Goal: Transaction & Acquisition: Purchase product/service

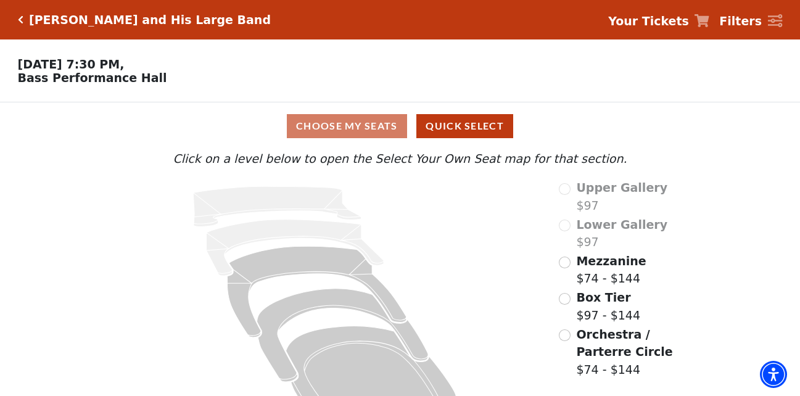
scroll to position [45, 0]
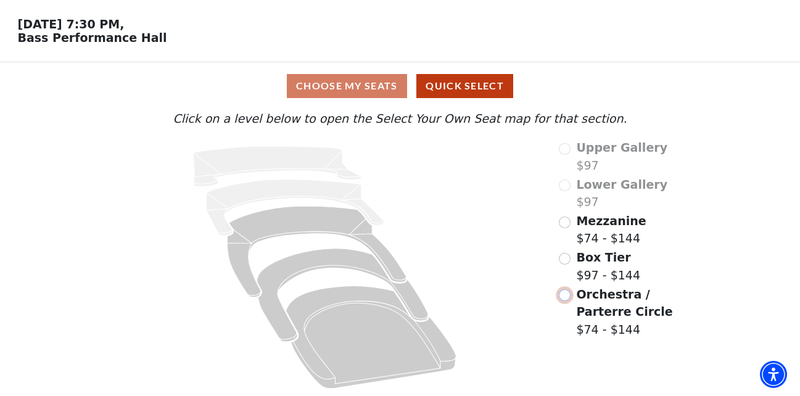
click at [569, 298] on input "Orchestra / Parterre Circle$74 - $144\a" at bounding box center [565, 295] width 12 height 12
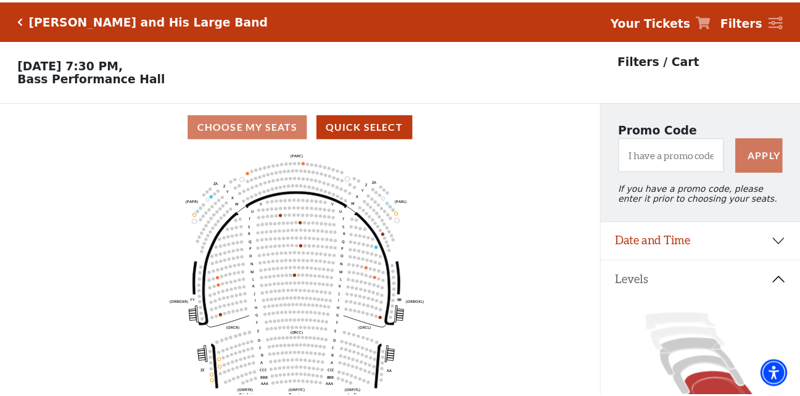
scroll to position [57, 0]
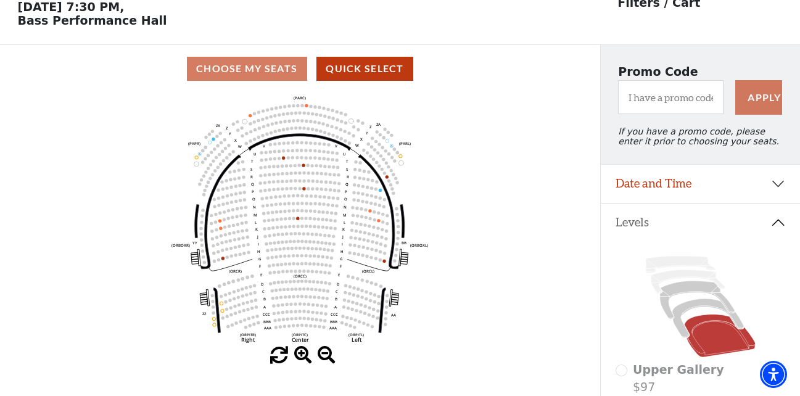
click at [239, 210] on use "Seat Selected" at bounding box center [237, 209] width 4 height 4
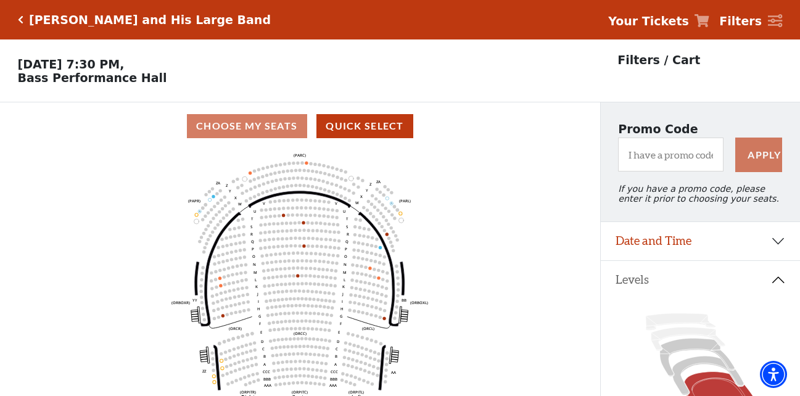
scroll to position [123, 0]
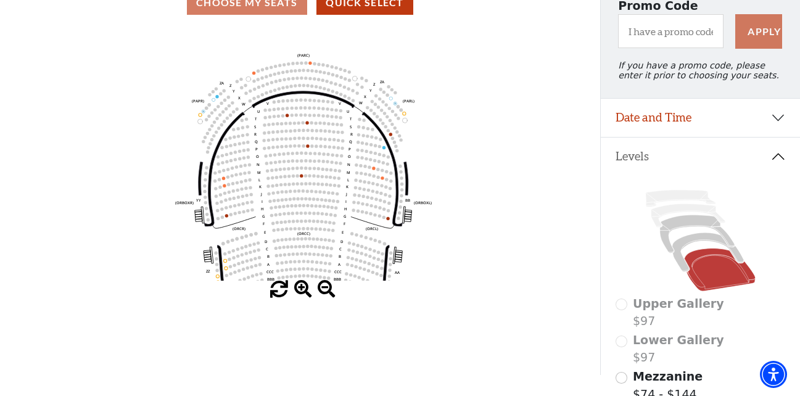
drag, startPoint x: 294, startPoint y: 206, endPoint x: 298, endPoint y: 229, distance: 23.1
click at [298, 229] on icon "Left (ORPITL) Right (ORPITR) Center (ORPITC) ZZ AA YY BB ZA ZA (ORCL) (ORCR) (O…" at bounding box center [300, 154] width 540 height 254
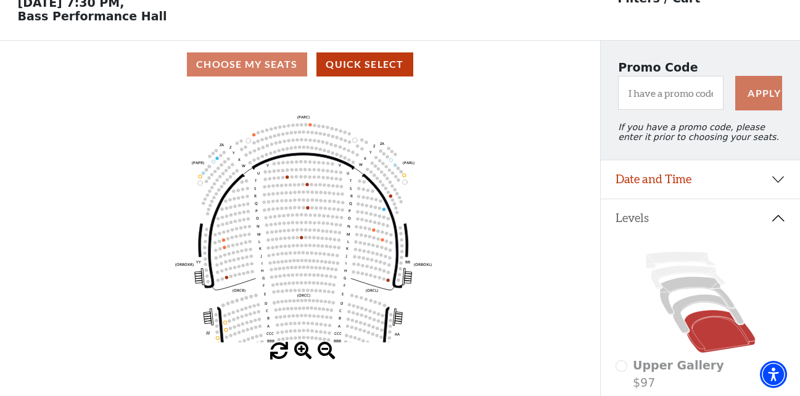
click at [228, 177] on icon "Left (ORPITL) Right (ORPITR) Center (ORPITC) ZZ AA YY BB ZA ZA (ORCL) (ORCR) (O…" at bounding box center [300, 215] width 540 height 254
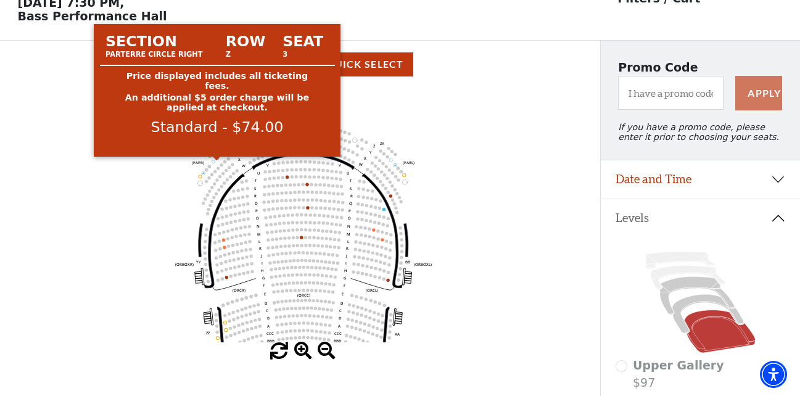
click at [217, 160] on circle at bounding box center [216, 158] width 3 height 3
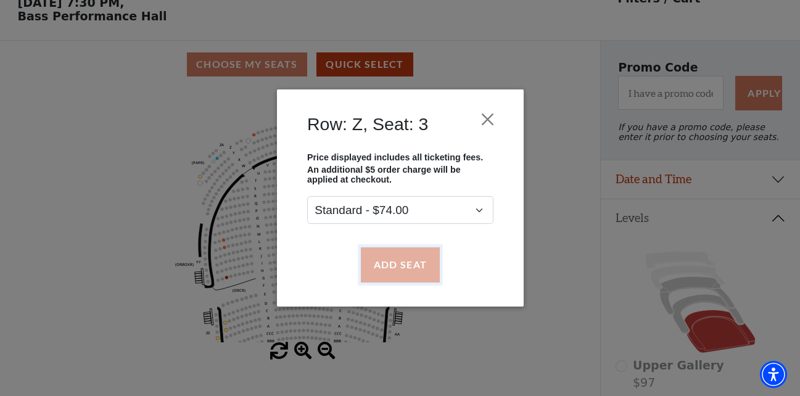
click at [420, 268] on button "Add Seat" at bounding box center [399, 264] width 79 height 35
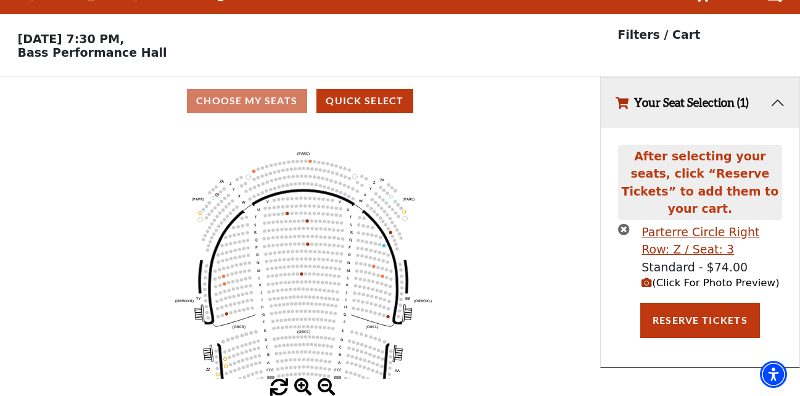
scroll to position [0, 0]
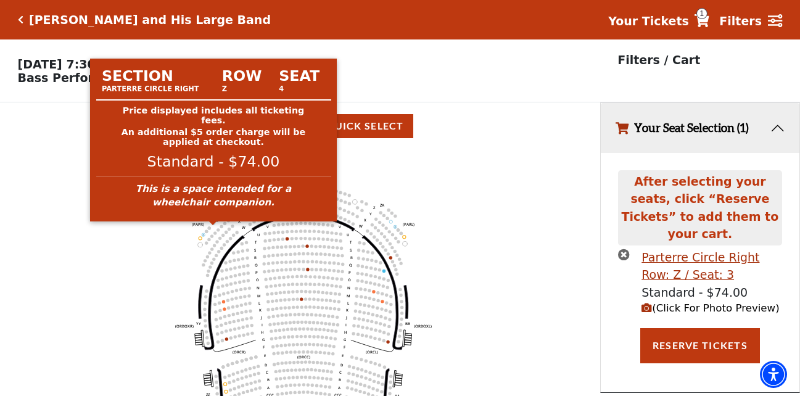
click at [213, 225] on circle at bounding box center [213, 222] width 3 height 3
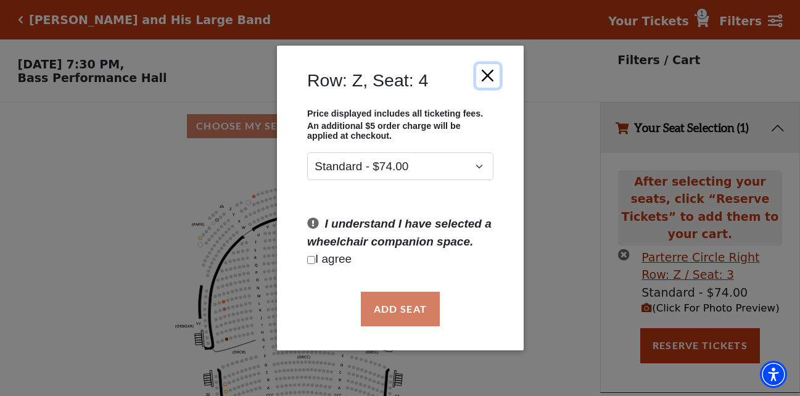
click at [487, 76] on button "Close" at bounding box center [487, 75] width 23 height 23
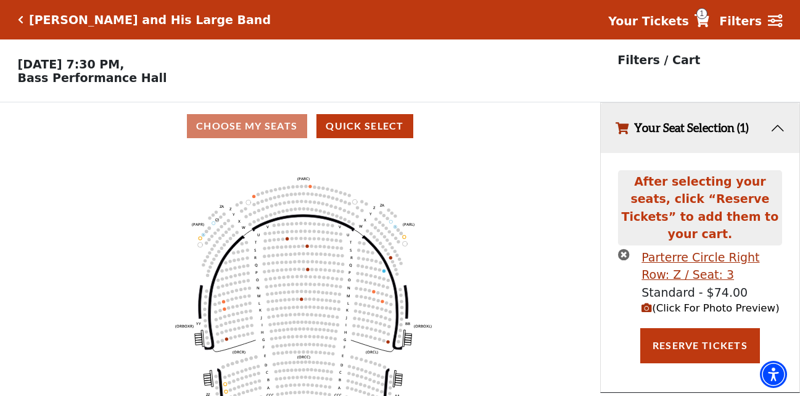
click at [525, 156] on icon "Left (ORPITL) Right (ORPITR) Center (ORPITC) ZZ AA YY BB ZA ZA (ORCL) (ORCR) (O…" at bounding box center [300, 277] width 540 height 254
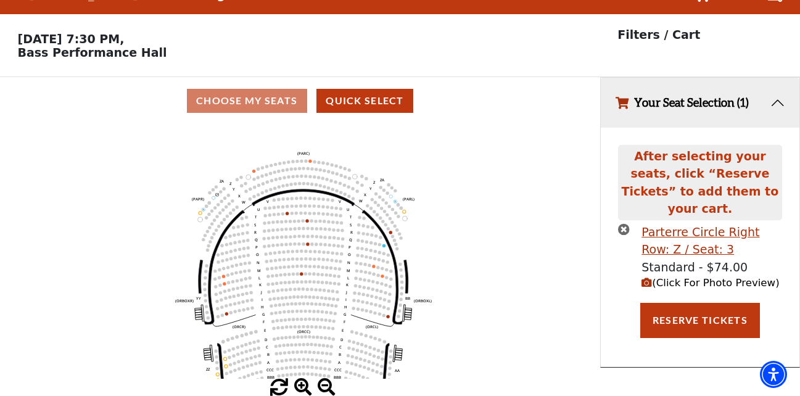
click at [299, 384] on span at bounding box center [303, 388] width 18 height 18
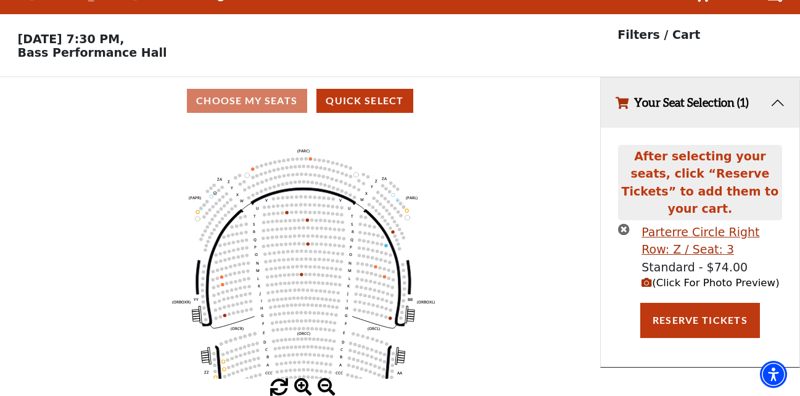
click at [299, 384] on span at bounding box center [303, 388] width 18 height 18
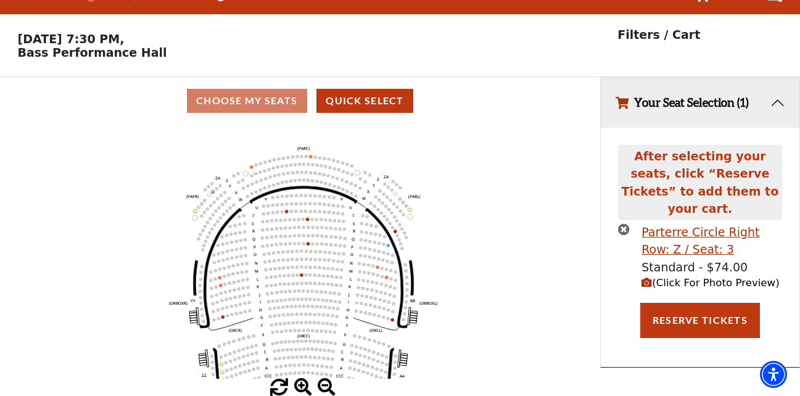
click at [299, 384] on span at bounding box center [303, 388] width 18 height 18
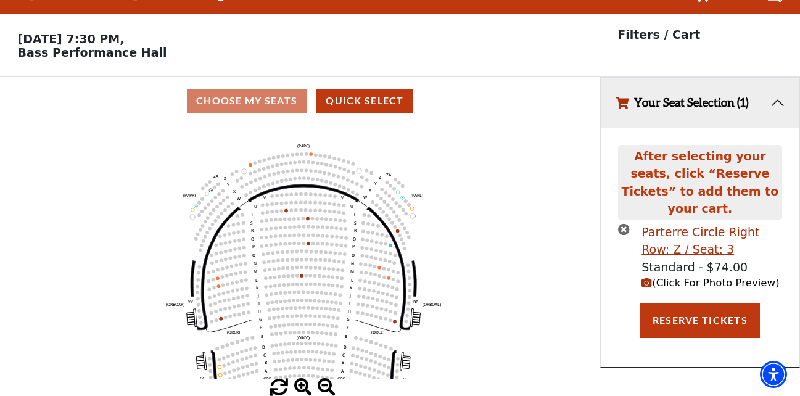
click at [299, 384] on span at bounding box center [303, 388] width 18 height 18
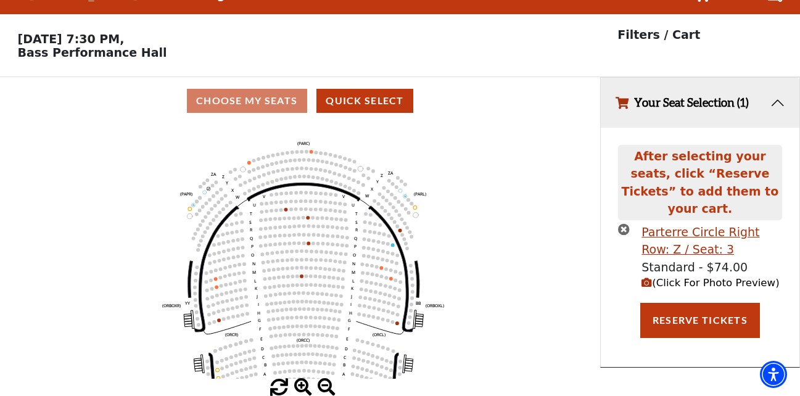
click at [299, 384] on span at bounding box center [303, 388] width 18 height 18
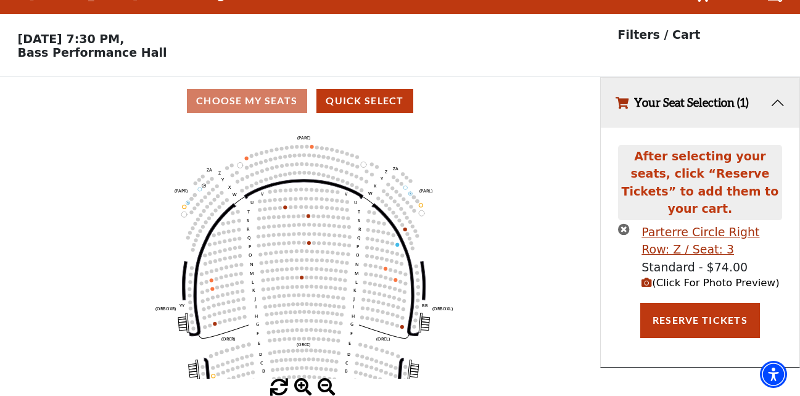
click at [299, 384] on span at bounding box center [303, 388] width 18 height 18
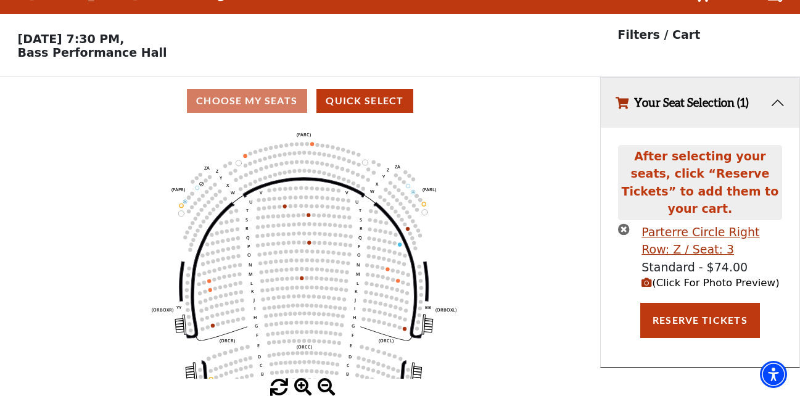
click at [299, 384] on span at bounding box center [303, 388] width 18 height 18
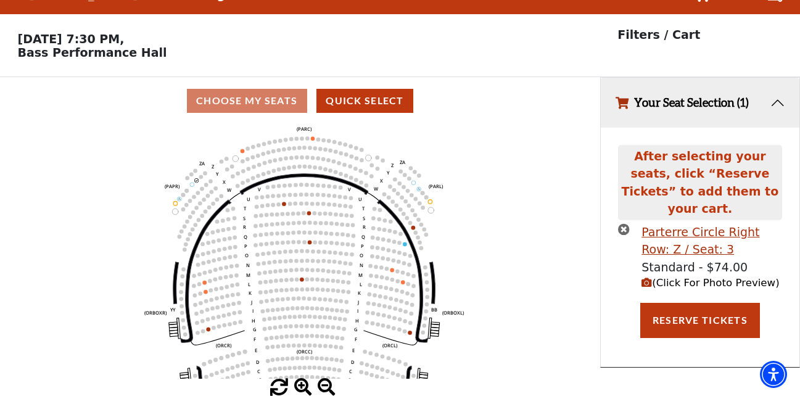
click at [299, 384] on span at bounding box center [303, 388] width 18 height 18
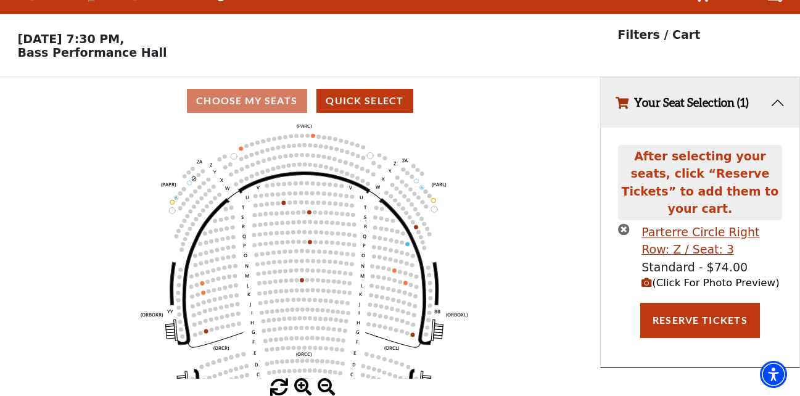
click at [299, 384] on span at bounding box center [303, 388] width 18 height 18
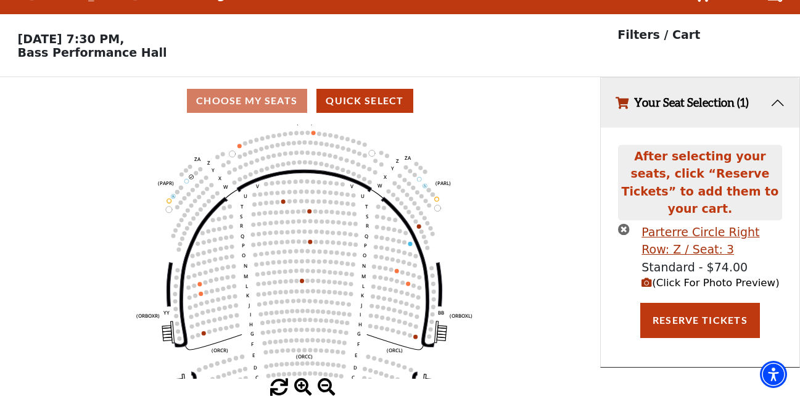
click at [299, 384] on span at bounding box center [303, 388] width 18 height 18
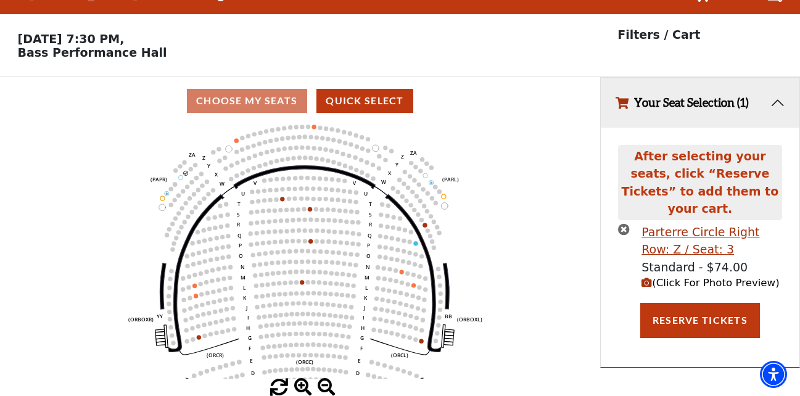
click at [299, 384] on span at bounding box center [303, 388] width 18 height 18
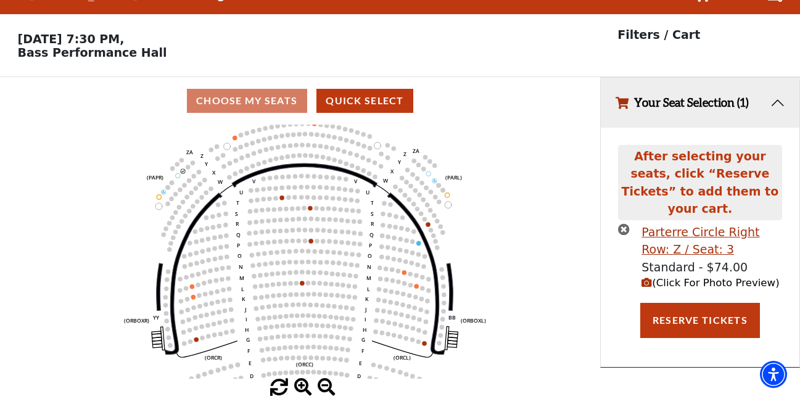
click at [299, 384] on span at bounding box center [303, 388] width 18 height 18
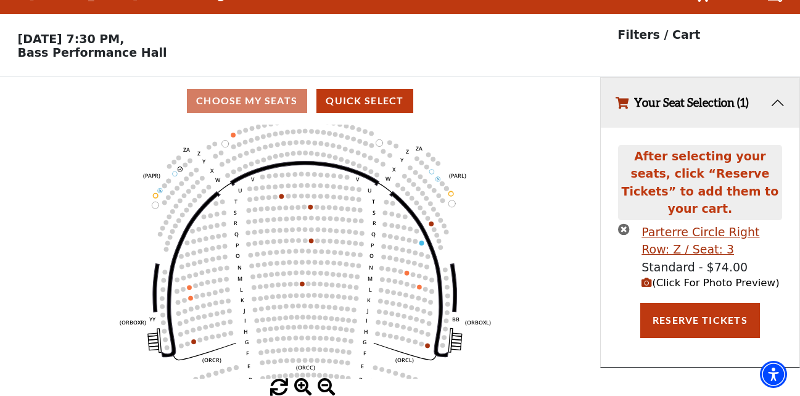
click at [300, 384] on span at bounding box center [303, 388] width 18 height 18
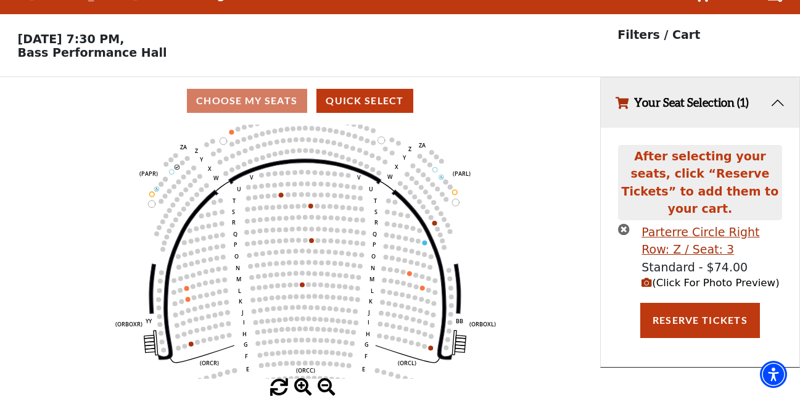
click at [300, 384] on span at bounding box center [303, 388] width 18 height 18
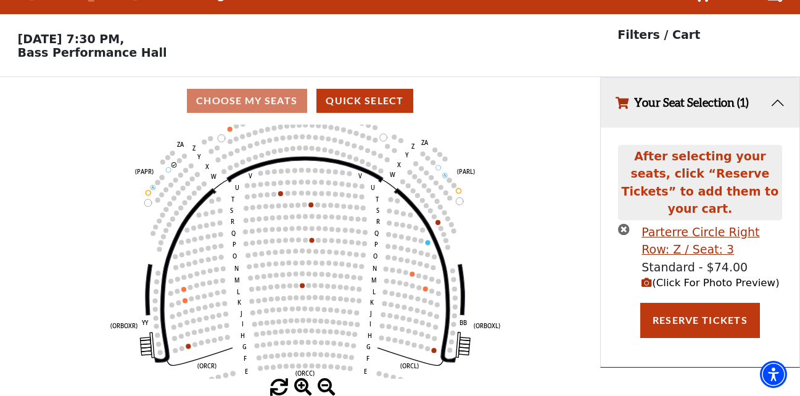
click at [300, 384] on span at bounding box center [303, 388] width 18 height 18
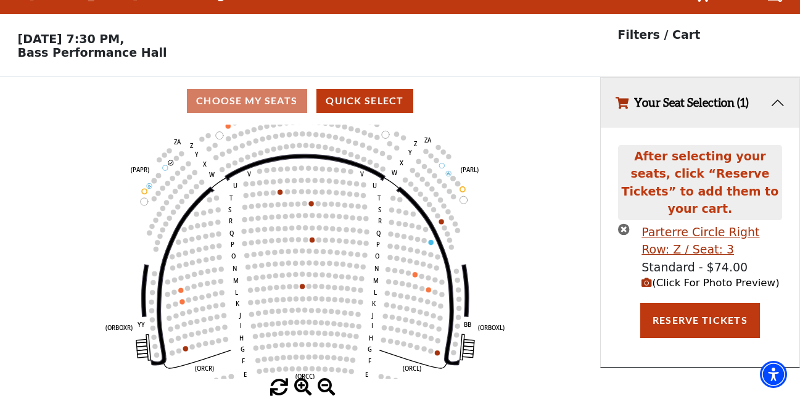
click at [300, 384] on span at bounding box center [303, 388] width 18 height 18
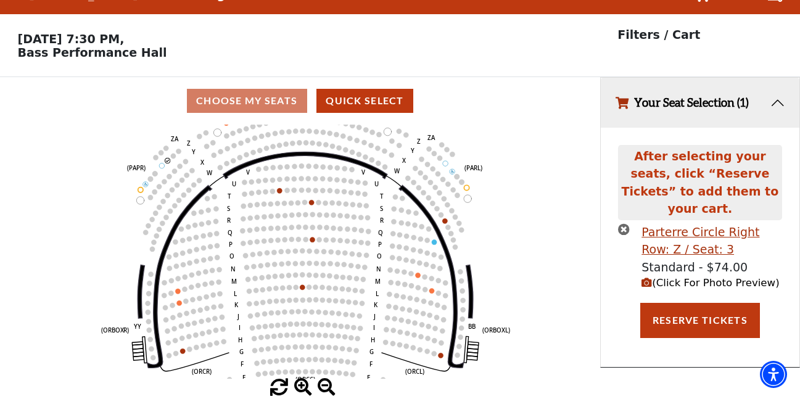
click at [300, 384] on span at bounding box center [303, 388] width 18 height 18
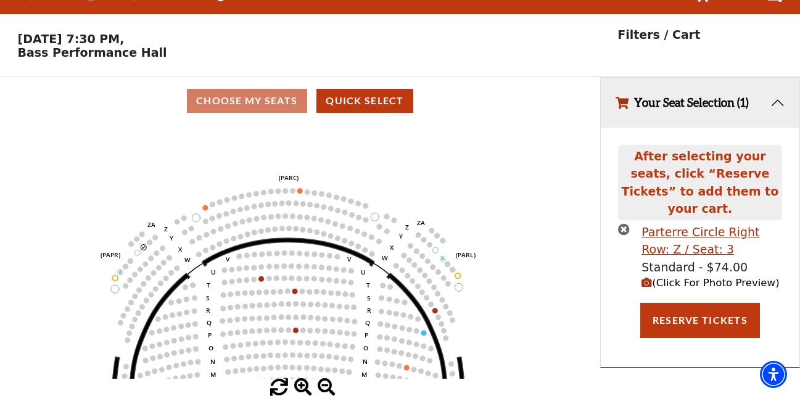
drag, startPoint x: 242, startPoint y: 218, endPoint x: 225, endPoint y: 310, distance: 92.9
click at [225, 310] on circle at bounding box center [223, 309] width 6 height 6
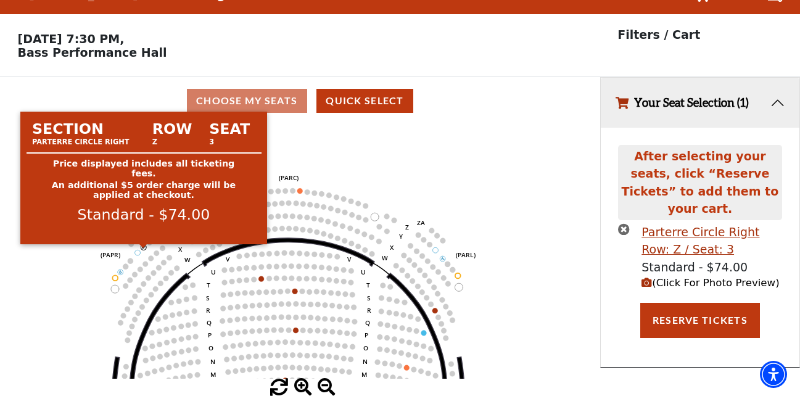
click at [141, 246] on circle at bounding box center [144, 247] width 6 height 6
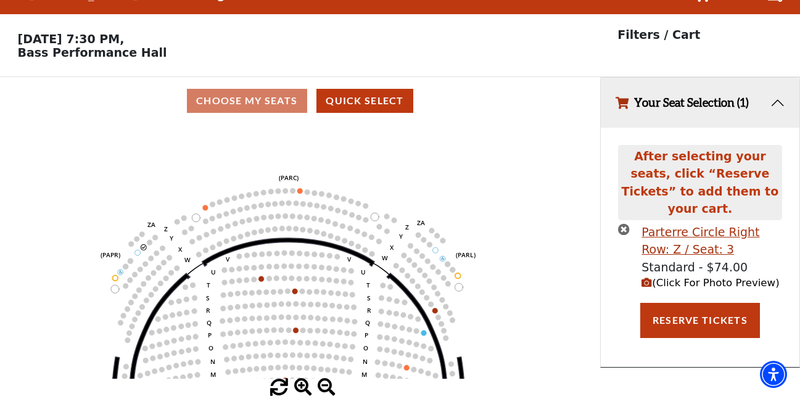
click at [625, 223] on icon "times-circle" at bounding box center [624, 229] width 12 height 12
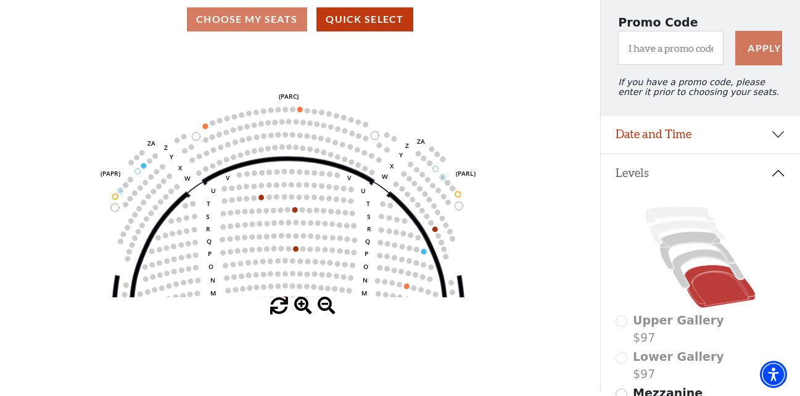
scroll to position [45, 0]
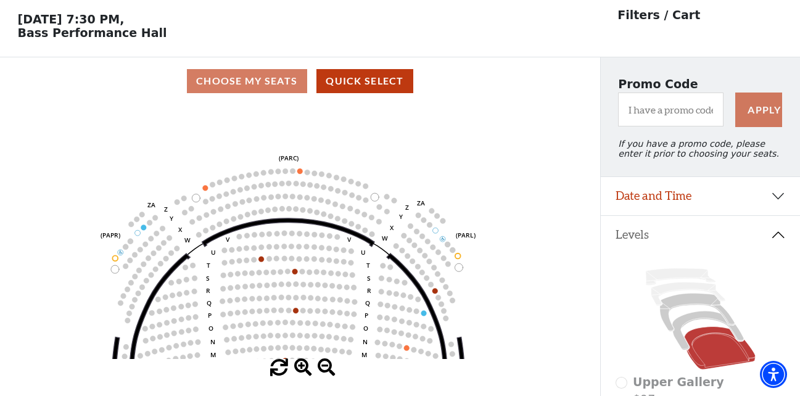
click at [143, 267] on use "Seat Selected" at bounding box center [144, 264] width 6 height 6
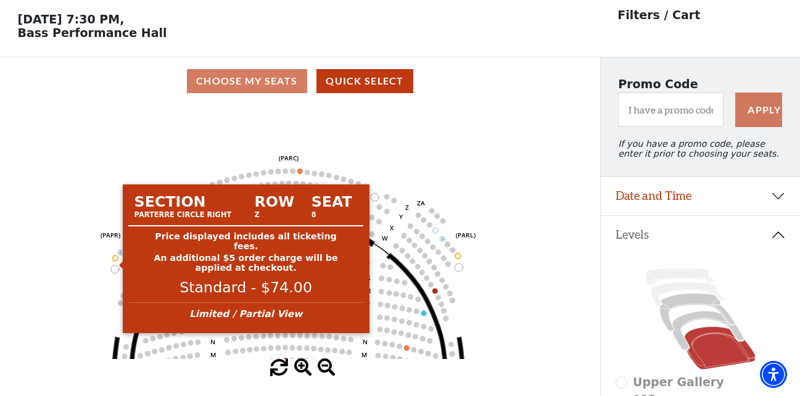
click at [116, 261] on circle at bounding box center [115, 258] width 6 height 6
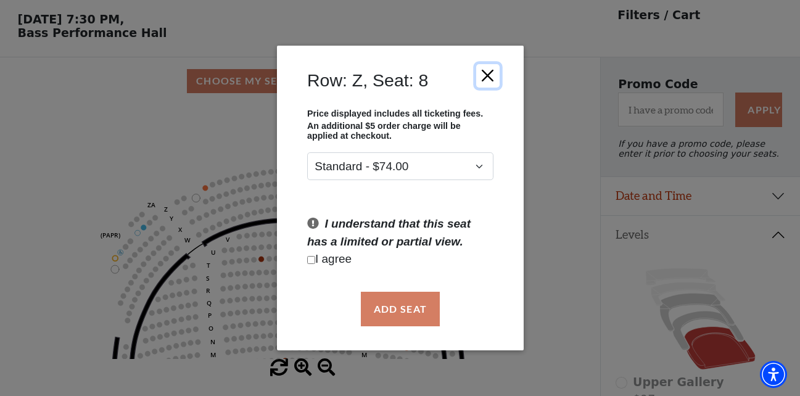
click at [489, 75] on button "Close" at bounding box center [487, 75] width 23 height 23
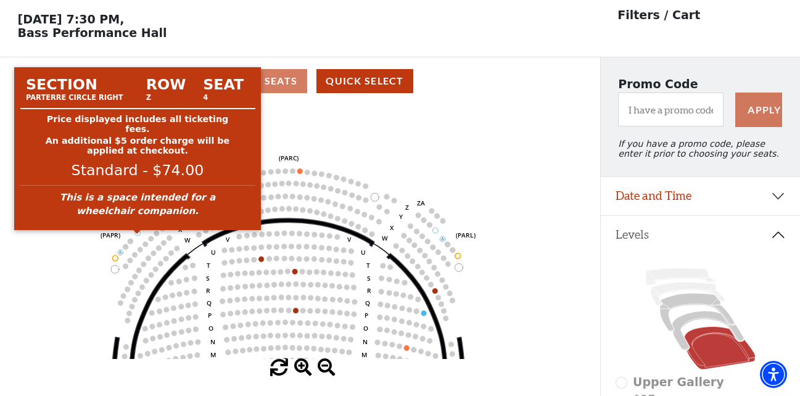
click at [138, 236] on circle at bounding box center [137, 233] width 6 height 6
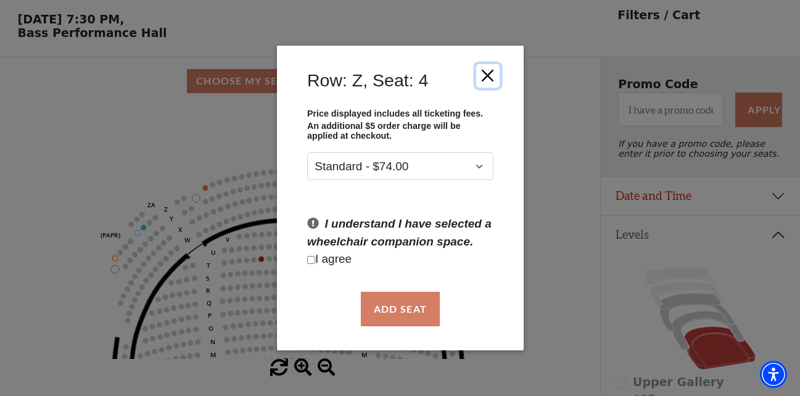
click at [489, 73] on button "Close" at bounding box center [487, 75] width 23 height 23
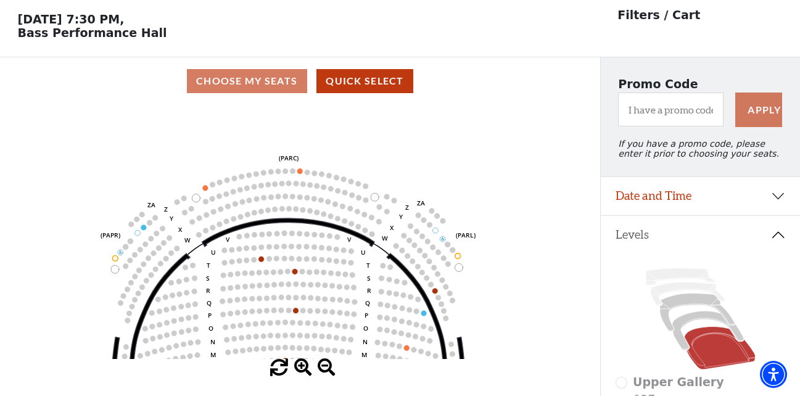
click at [53, 130] on icon "Left (ORPITL) Right (ORPITR) Center (ORPITC) ZZ AA YY BB ZA ZA (ORCL) (ORCR) (O…" at bounding box center [300, 232] width 540 height 254
click at [726, 365] on icon at bounding box center [719, 348] width 71 height 43
click at [672, 344] on icon at bounding box center [701, 318] width 170 height 107
click at [683, 347] on icon at bounding box center [708, 330] width 72 height 39
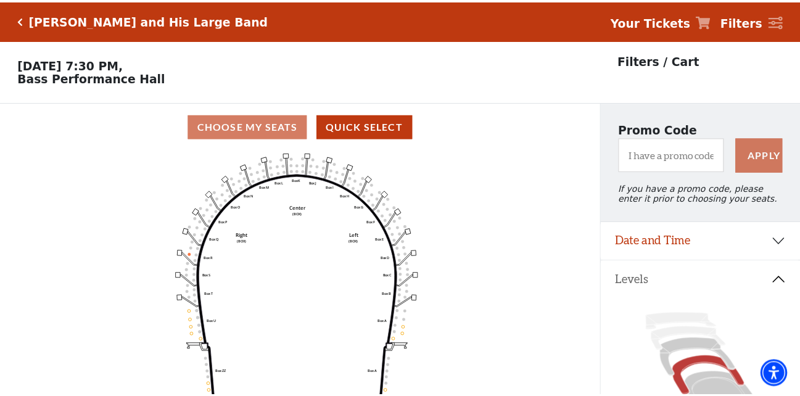
scroll to position [57, 0]
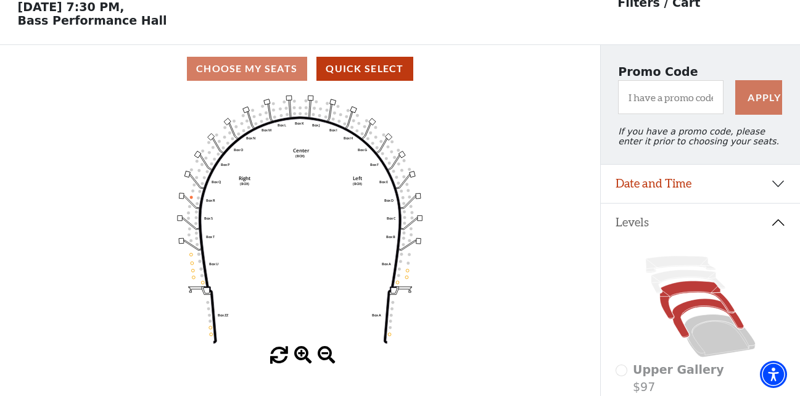
click at [688, 300] on icon at bounding box center [696, 300] width 75 height 38
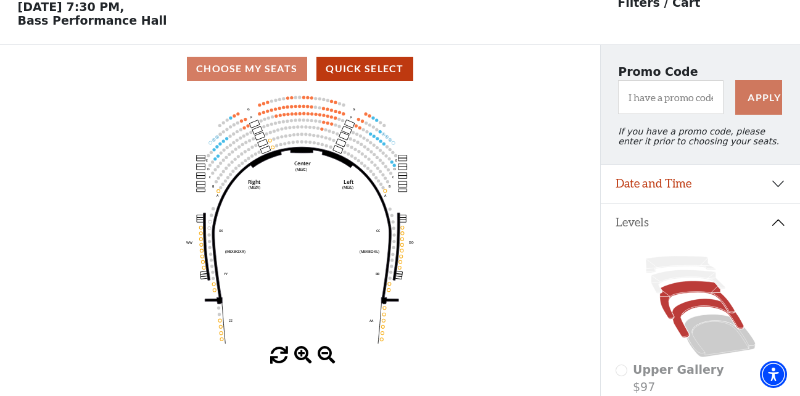
click at [690, 316] on icon at bounding box center [708, 318] width 72 height 39
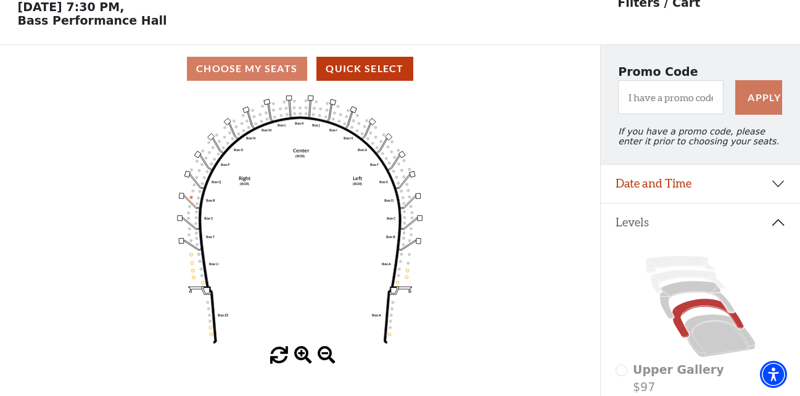
click at [206, 273] on icon "Left (BOX) Right (BOX) Center (BOX) Box ZZ Box U Box T Box S Box R Box Q Box P …" at bounding box center [300, 220] width 540 height 254
click at [199, 276] on icon "Left (BOX) Right (BOX) Center (BOX) Box ZZ Box U Box T Box S Box R Box Q Box P …" at bounding box center [300, 220] width 540 height 254
click at [703, 347] on icon at bounding box center [719, 336] width 71 height 43
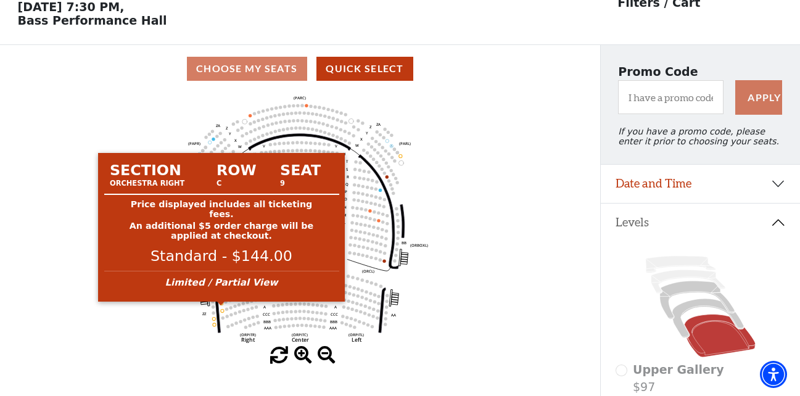
click at [221, 305] on circle at bounding box center [221, 303] width 3 height 3
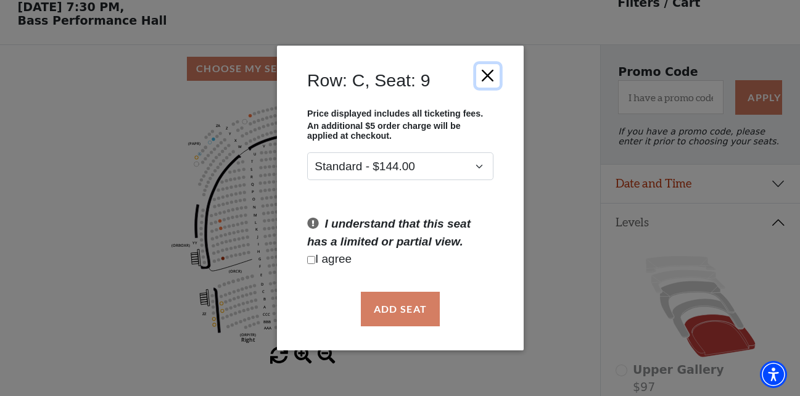
click at [492, 72] on button "Close" at bounding box center [487, 75] width 23 height 23
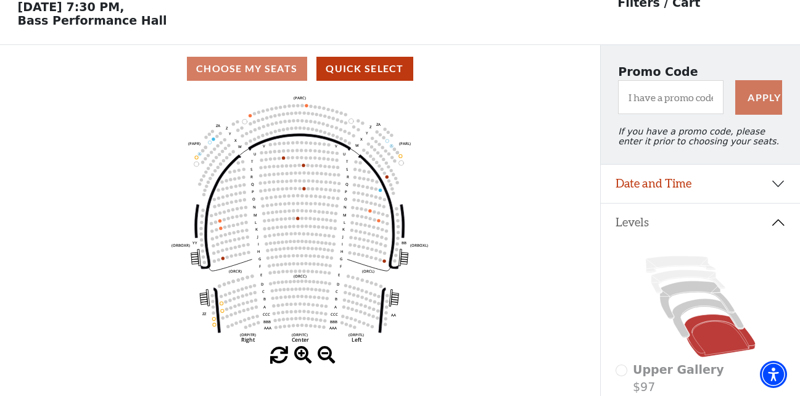
click at [605, 112] on div "Promo Code Apply If you have a promo code, please enter it prior to choosing yo…" at bounding box center [700, 104] width 199 height 119
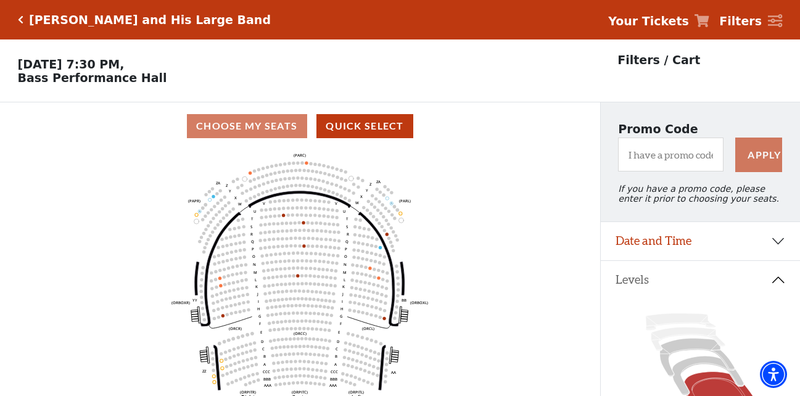
click at [18, 19] on icon "Click here to go back to filters" at bounding box center [21, 19] width 6 height 9
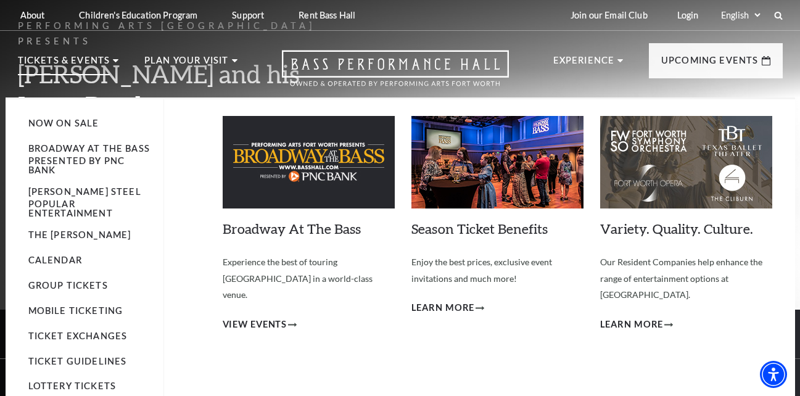
click at [109, 59] on li "Tickets & Events Now On Sale Broadway At The Bass presented by PNC Bank Irwin S…" at bounding box center [68, 75] width 101 height 44
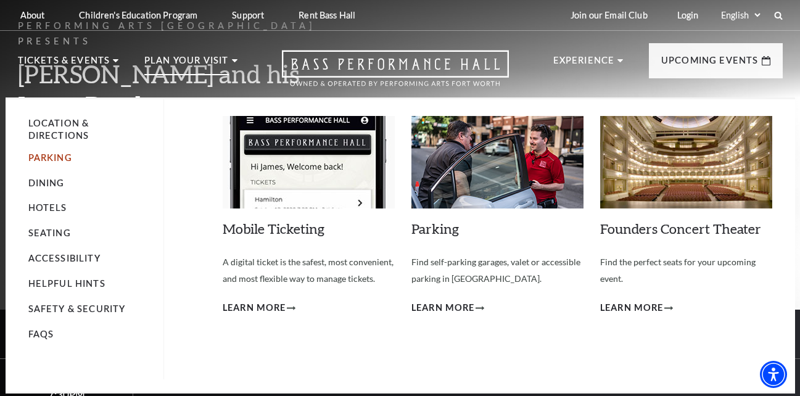
click at [46, 154] on link "Parking" at bounding box center [50, 157] width 44 height 10
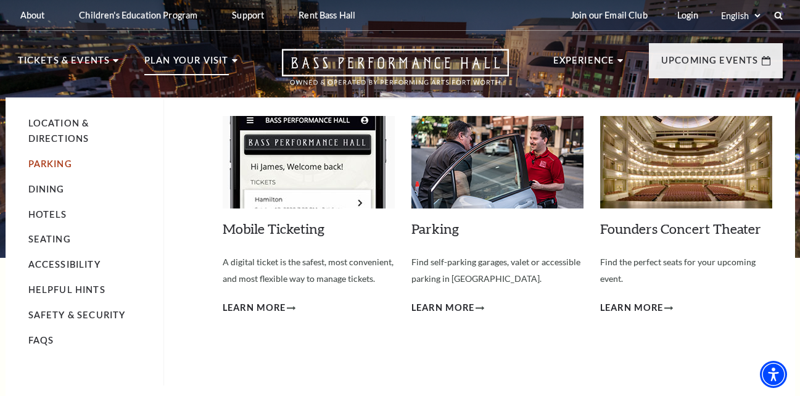
click at [60, 162] on link "Parking" at bounding box center [50, 164] width 44 height 10
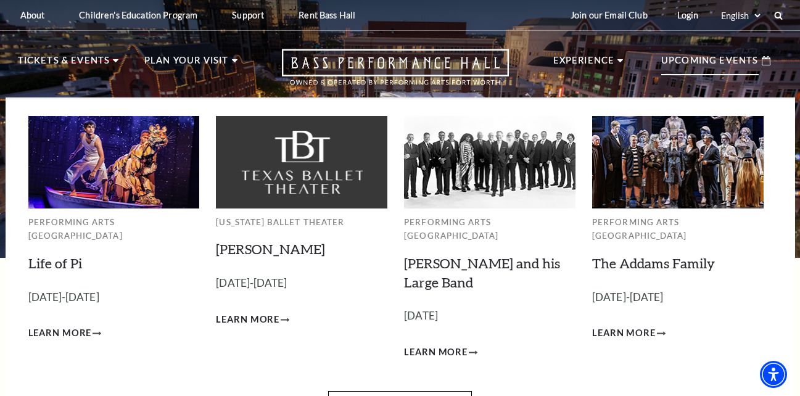
click at [726, 64] on p "Upcoming Events" at bounding box center [709, 64] width 97 height 22
click at [452, 345] on span "Learn More" at bounding box center [436, 352] width 64 height 15
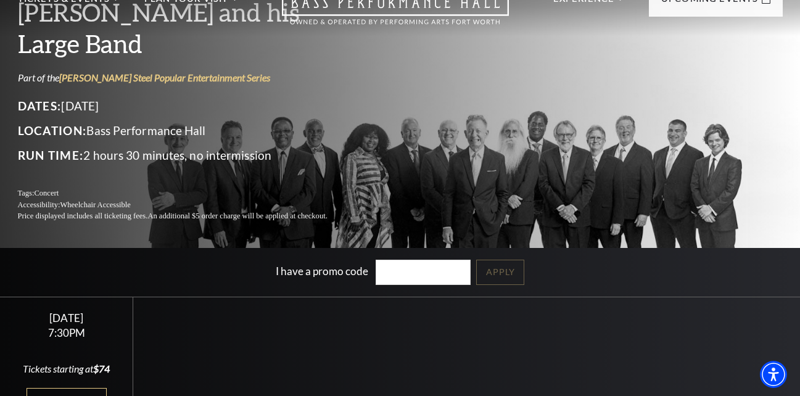
scroll to position [185, 0]
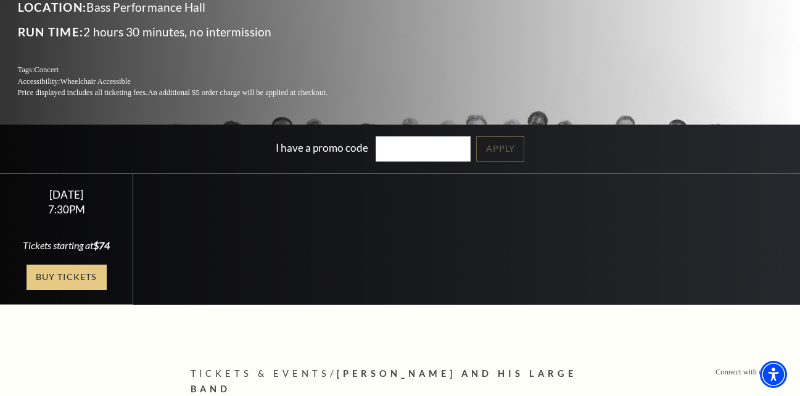
click at [60, 278] on link "Buy Tickets" at bounding box center [67, 277] width 80 height 25
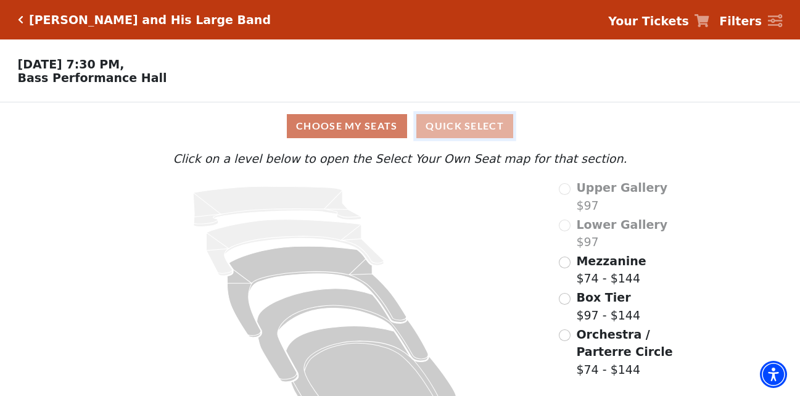
click at [492, 131] on button "Quick Select" at bounding box center [464, 126] width 97 height 24
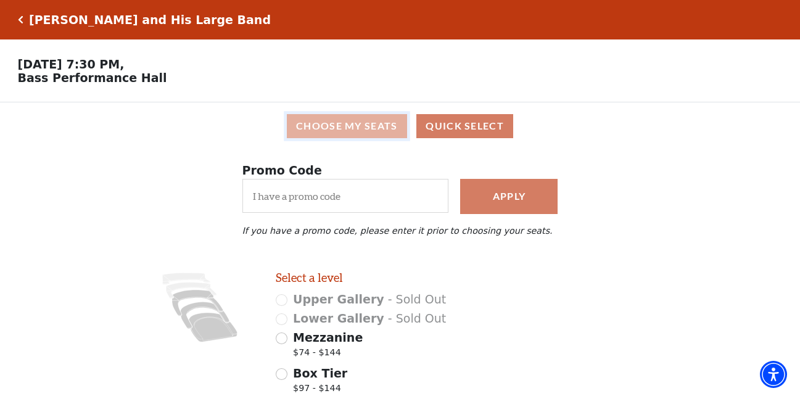
click at [356, 126] on button "Choose My Seats" at bounding box center [347, 126] width 120 height 24
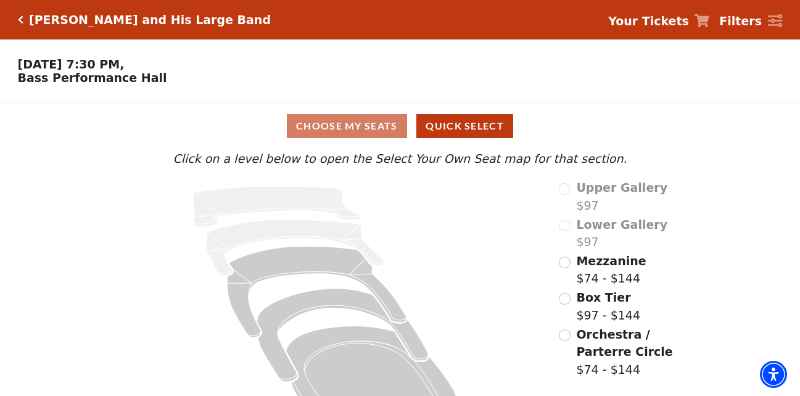
click at [773, 17] on icon at bounding box center [775, 21] width 15 height 14
click at [740, 22] on strong "Filters" at bounding box center [740, 21] width 43 height 14
click at [676, 25] on strong "Your Tickets" at bounding box center [648, 21] width 81 height 14
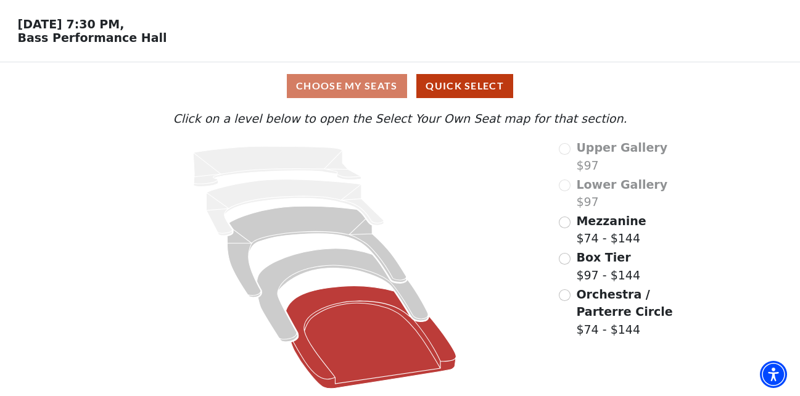
click at [347, 337] on icon at bounding box center [371, 337] width 170 height 103
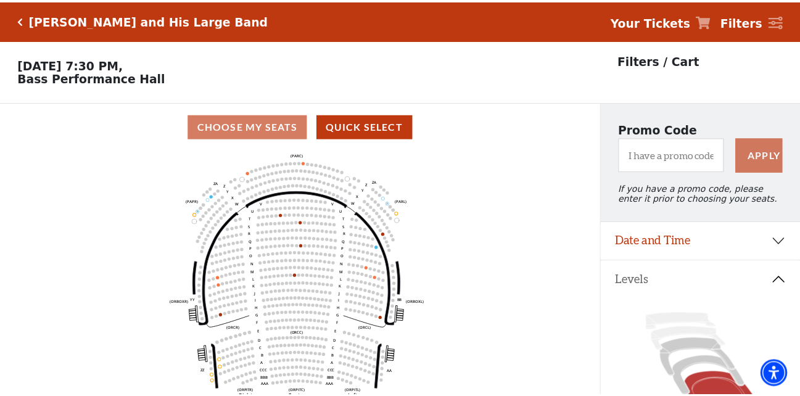
scroll to position [57, 0]
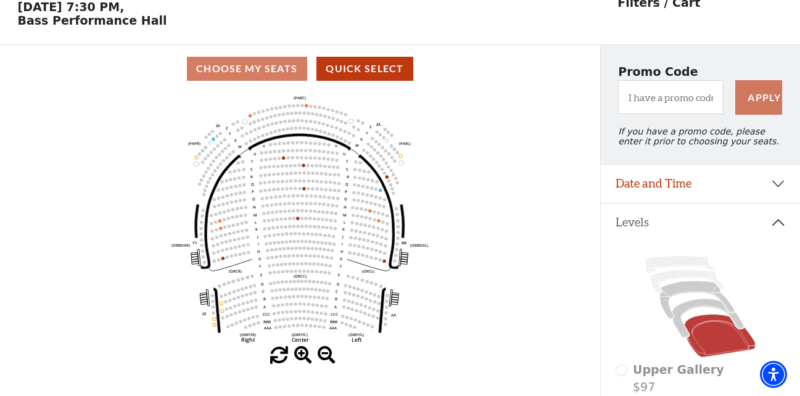
click at [386, 178] on circle at bounding box center [387, 176] width 3 height 3
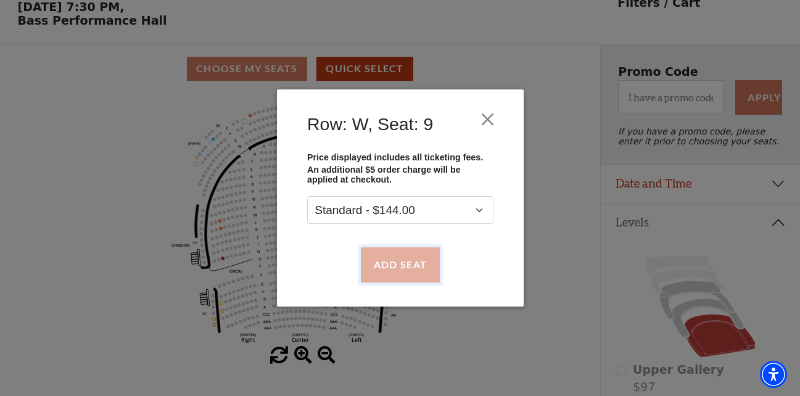
click at [393, 258] on button "Add Seat" at bounding box center [399, 264] width 79 height 35
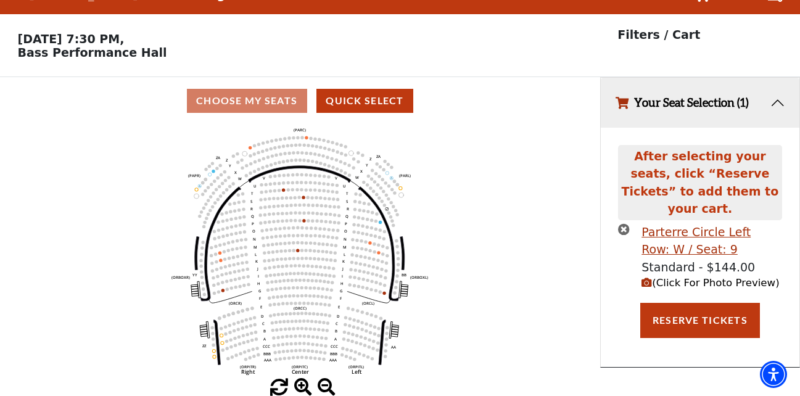
scroll to position [0, 0]
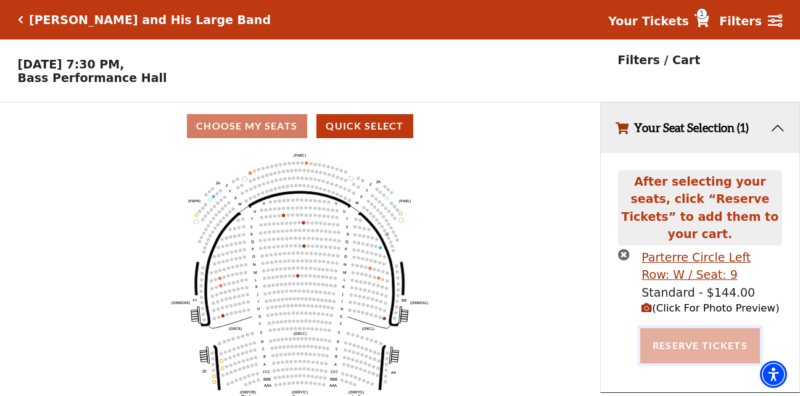
click at [720, 337] on button "Reserve Tickets" at bounding box center [700, 345] width 120 height 35
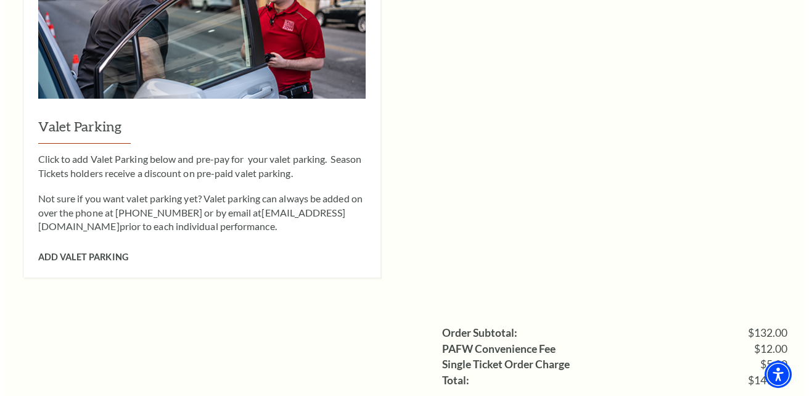
scroll to position [987, 0]
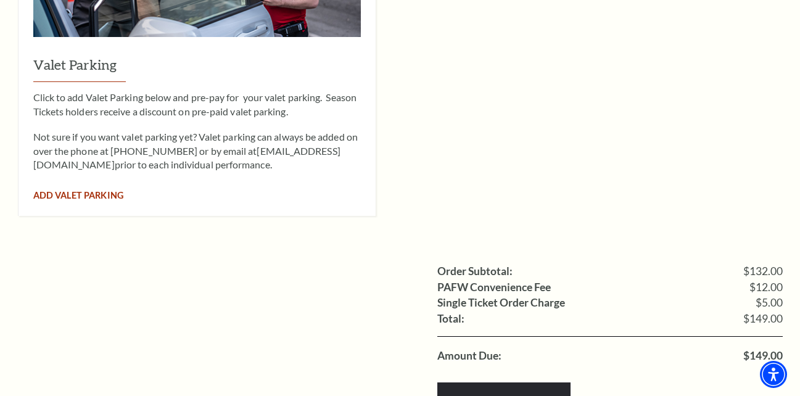
click at [88, 190] on span "Add Valet Parking" at bounding box center [78, 195] width 90 height 10
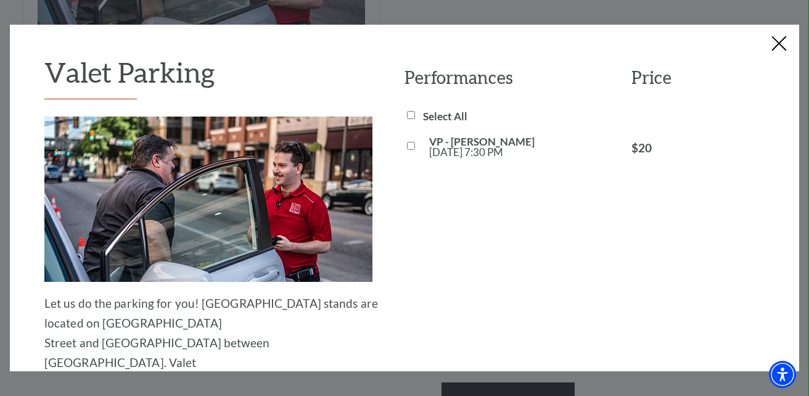
click at [407, 148] on input "VP - [PERSON_NAME] [DATE] 7:30 PM" at bounding box center [411, 146] width 8 height 8
checkbox input "true"
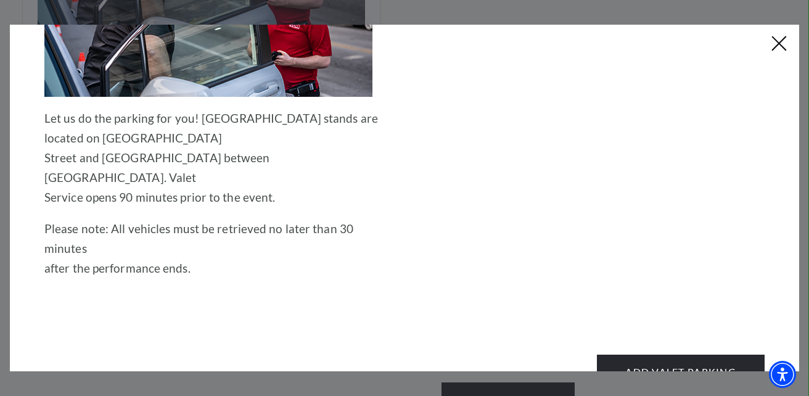
scroll to position [224, 0]
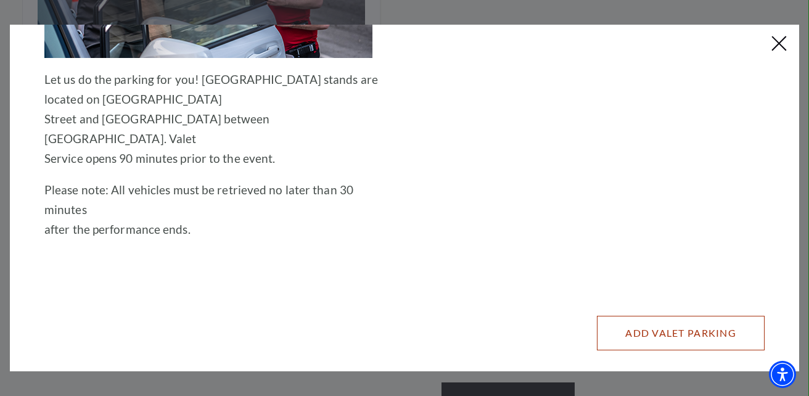
click at [687, 316] on button "Add Valet Parking" at bounding box center [681, 333] width 168 height 35
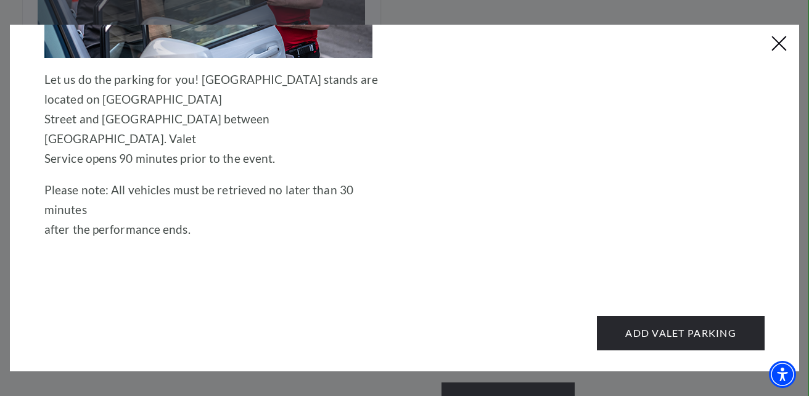
scroll to position [0, 0]
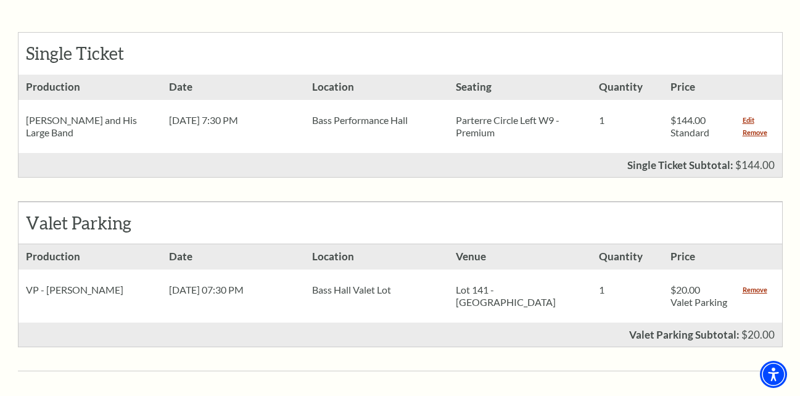
scroll to position [617, 0]
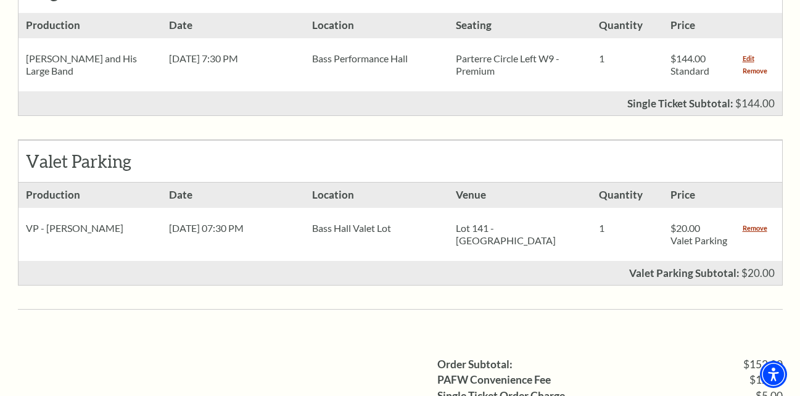
click at [759, 65] on link "Remove" at bounding box center [755, 71] width 25 height 12
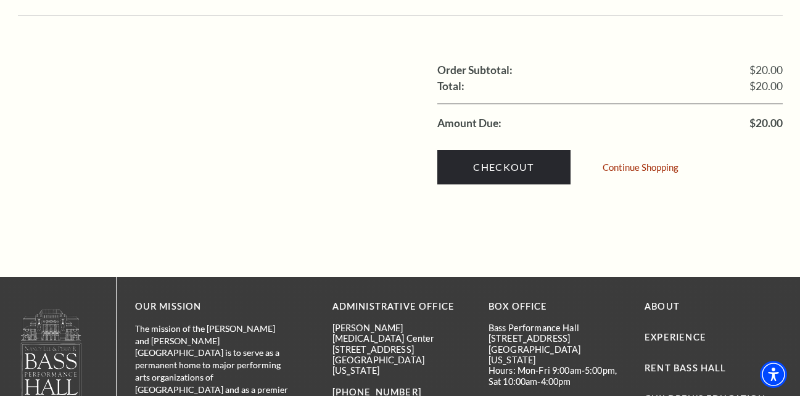
scroll to position [802, 0]
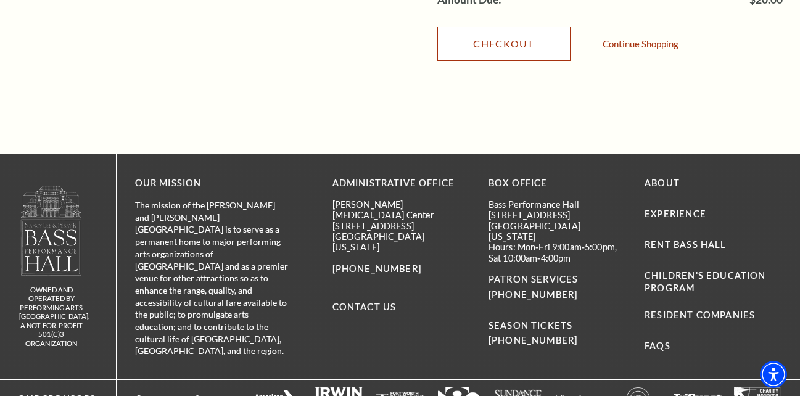
click at [511, 44] on link "Checkout" at bounding box center [503, 44] width 133 height 35
